Goal: Navigation & Orientation: Find specific page/section

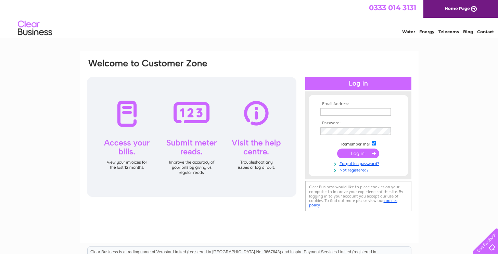
click at [361, 111] on input "text" at bounding box center [356, 112] width 71 height 8
type input "inverparkshop@gmail.com"
click at [337, 149] on input "submit" at bounding box center [358, 154] width 42 height 10
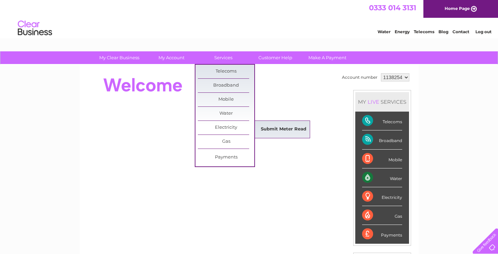
click at [271, 126] on link "Submit Meter Read" at bounding box center [283, 130] width 57 height 14
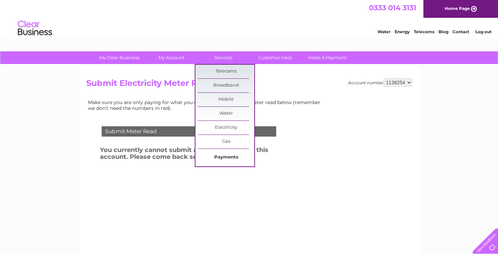
click at [231, 159] on link "Payments" at bounding box center [226, 158] width 57 height 14
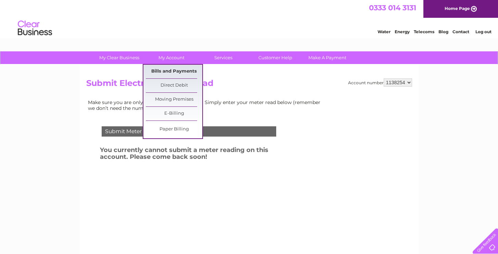
click at [176, 71] on link "Bills and Payments" at bounding box center [174, 72] width 57 height 14
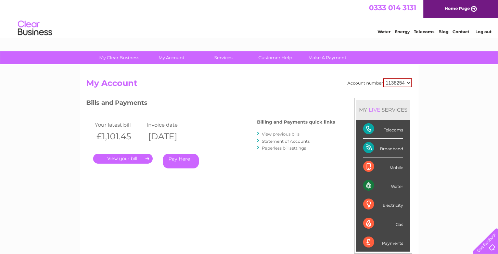
click at [386, 206] on div "Electricity" at bounding box center [383, 204] width 40 height 19
click at [367, 203] on div "Electricity" at bounding box center [383, 204] width 40 height 19
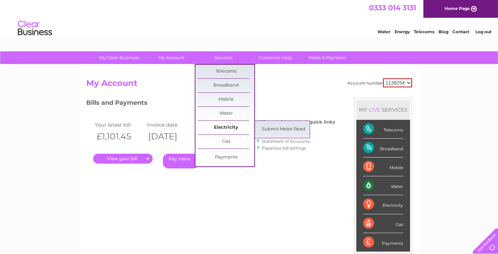
click at [226, 125] on link "Electricity" at bounding box center [226, 128] width 57 height 14
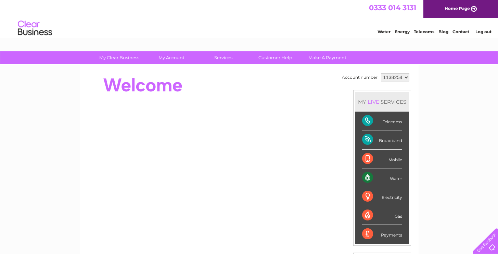
click at [463, 31] on link "Contact" at bounding box center [461, 31] width 17 height 5
